Goal: Task Accomplishment & Management: Use online tool/utility

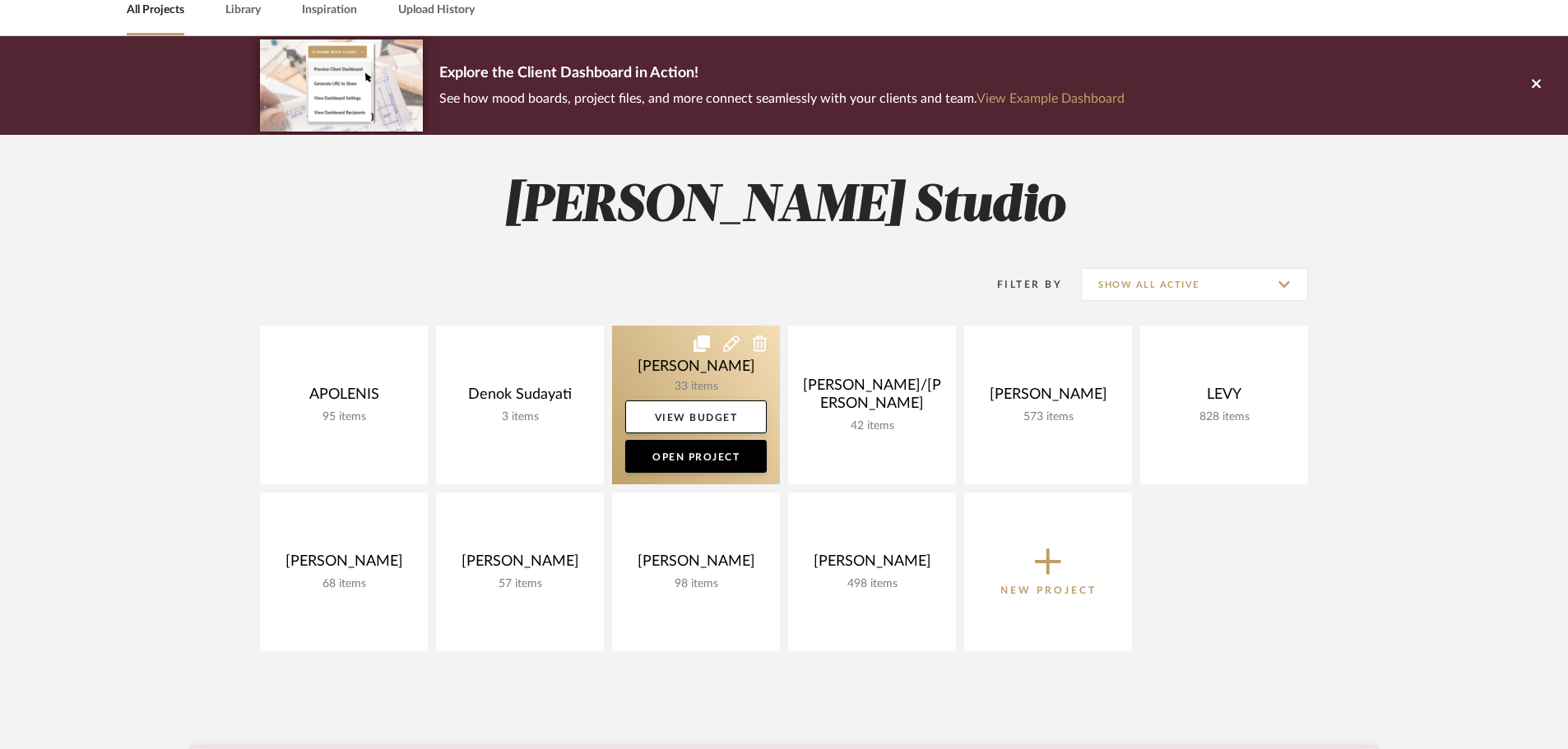
click at [736, 384] on link at bounding box center [695, 405] width 168 height 158
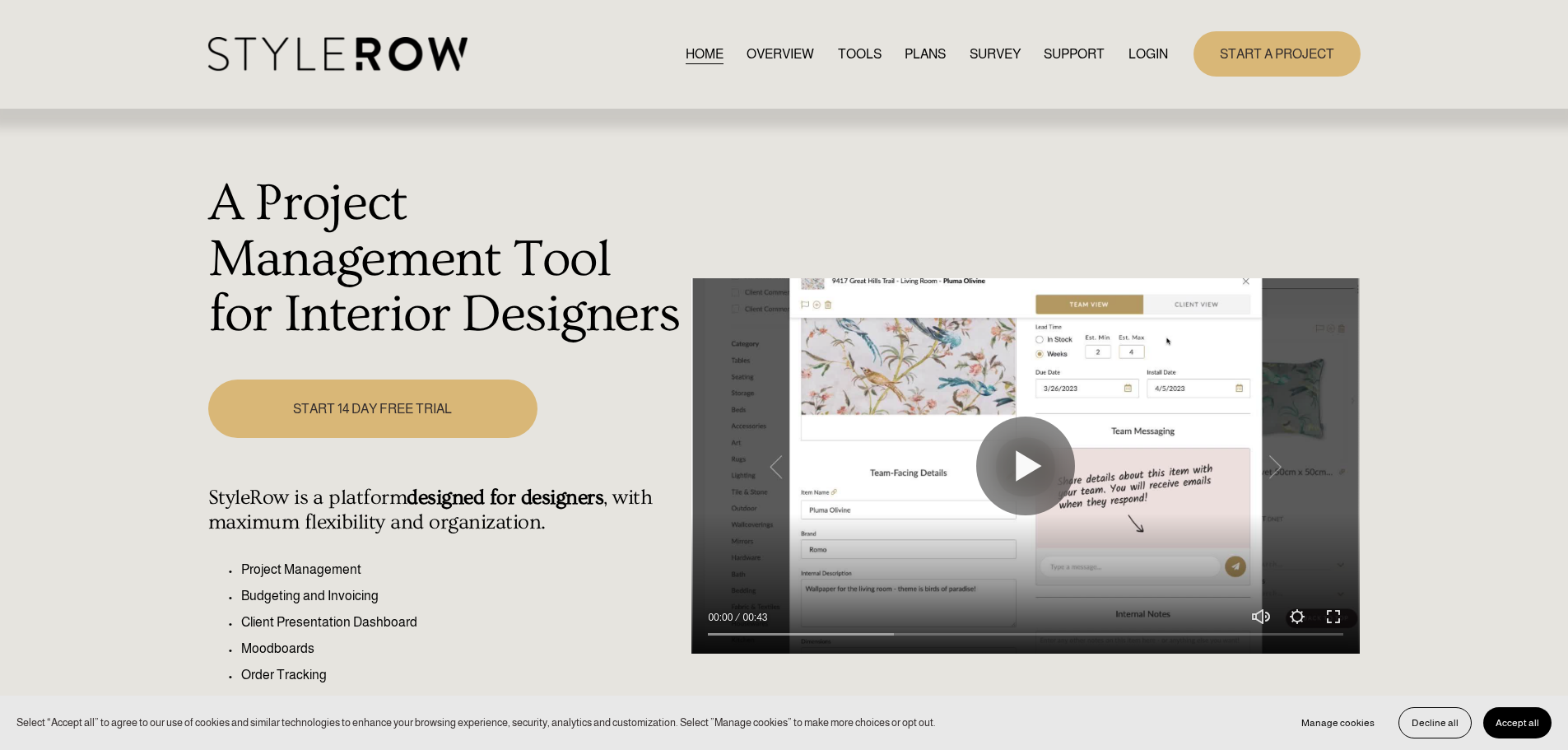
click at [1142, 43] on link "LOGIN" at bounding box center [1148, 54] width 39 height 22
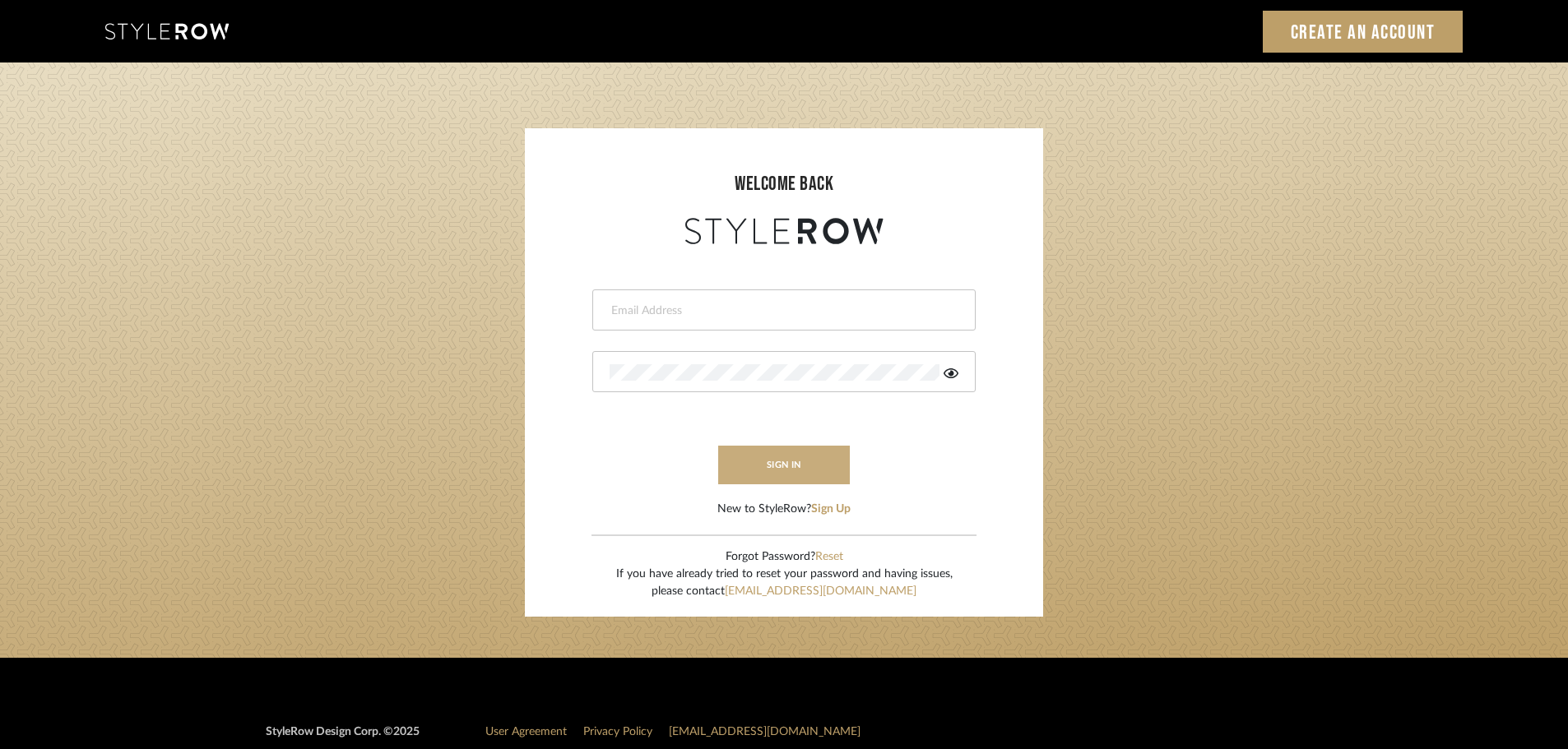
type input "ahood@marikameyer.com"
click at [799, 463] on button "sign in" at bounding box center [784, 465] width 132 height 38
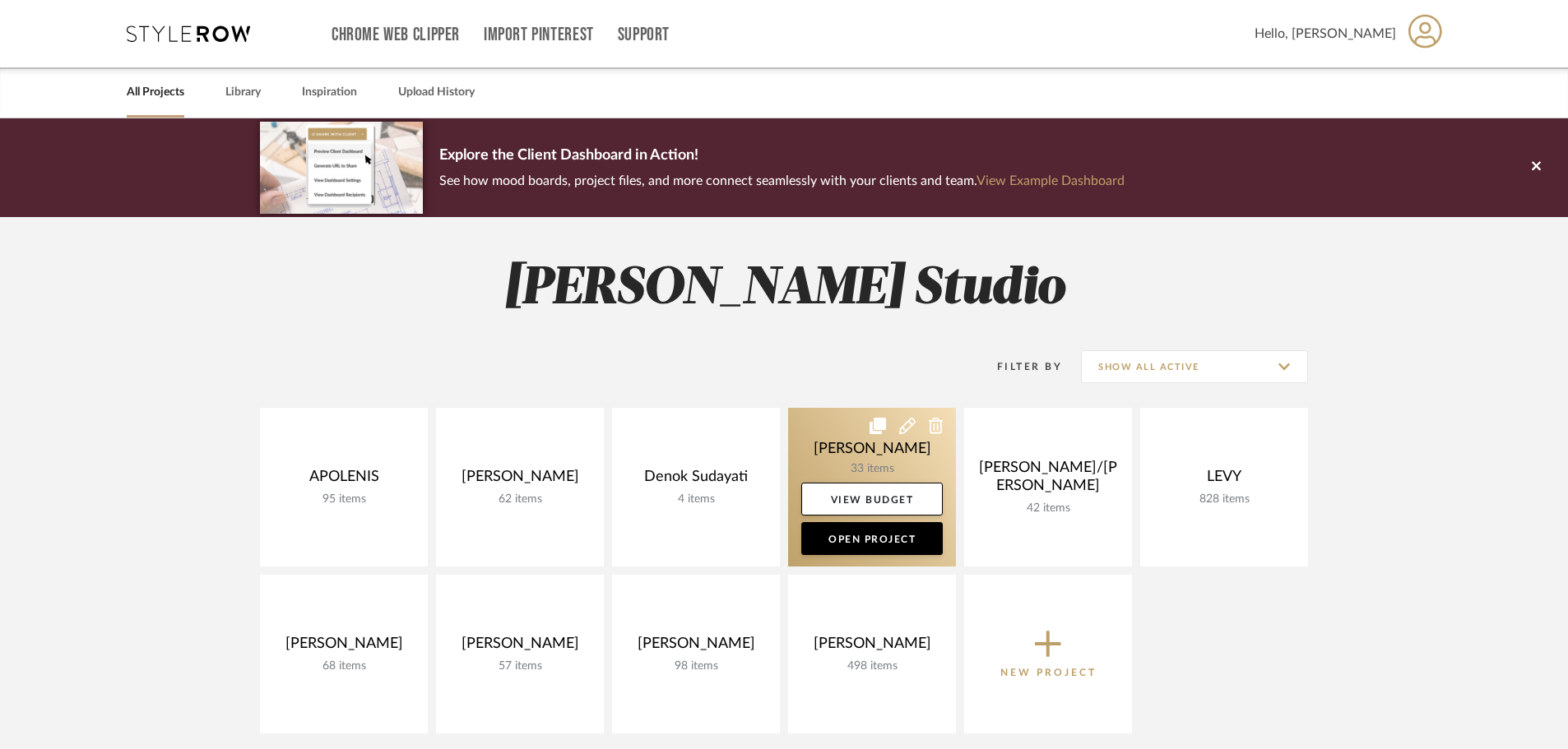
drag, startPoint x: 877, startPoint y: 459, endPoint x: 884, endPoint y: 466, distance: 9.9
click at [876, 458] on link at bounding box center [872, 487] width 168 height 158
click at [851, 450] on link at bounding box center [872, 487] width 168 height 158
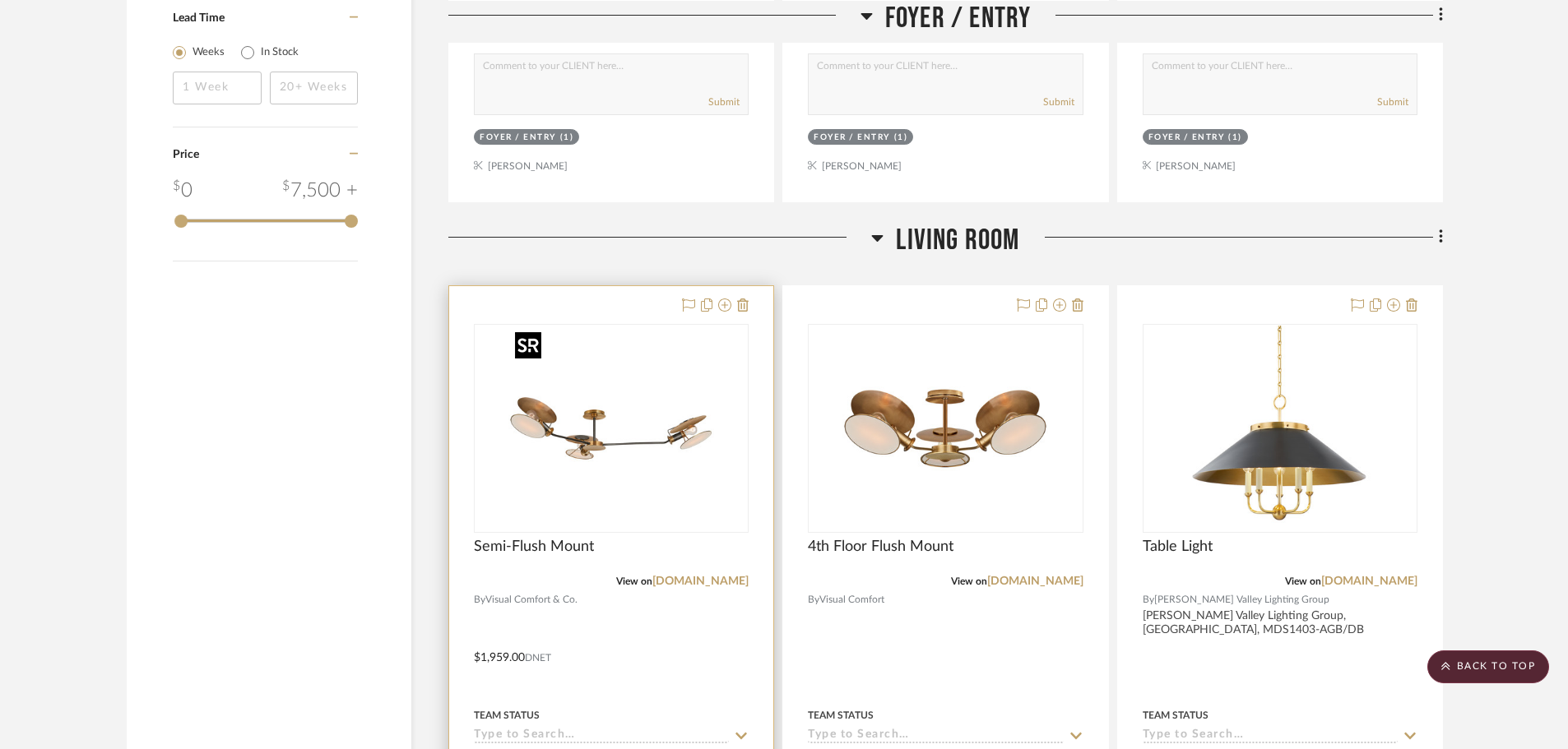
scroll to position [1727, 0]
